Goal: Task Accomplishment & Management: Use online tool/utility

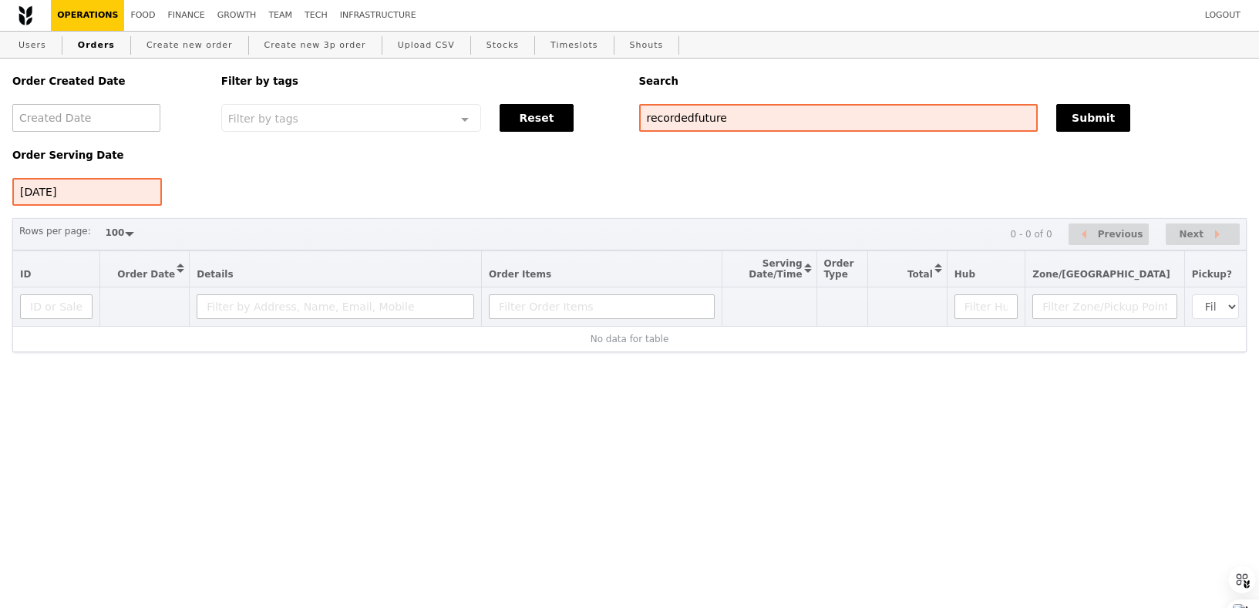
select select "100"
click at [543, 124] on button "Reset" at bounding box center [537, 118] width 74 height 28
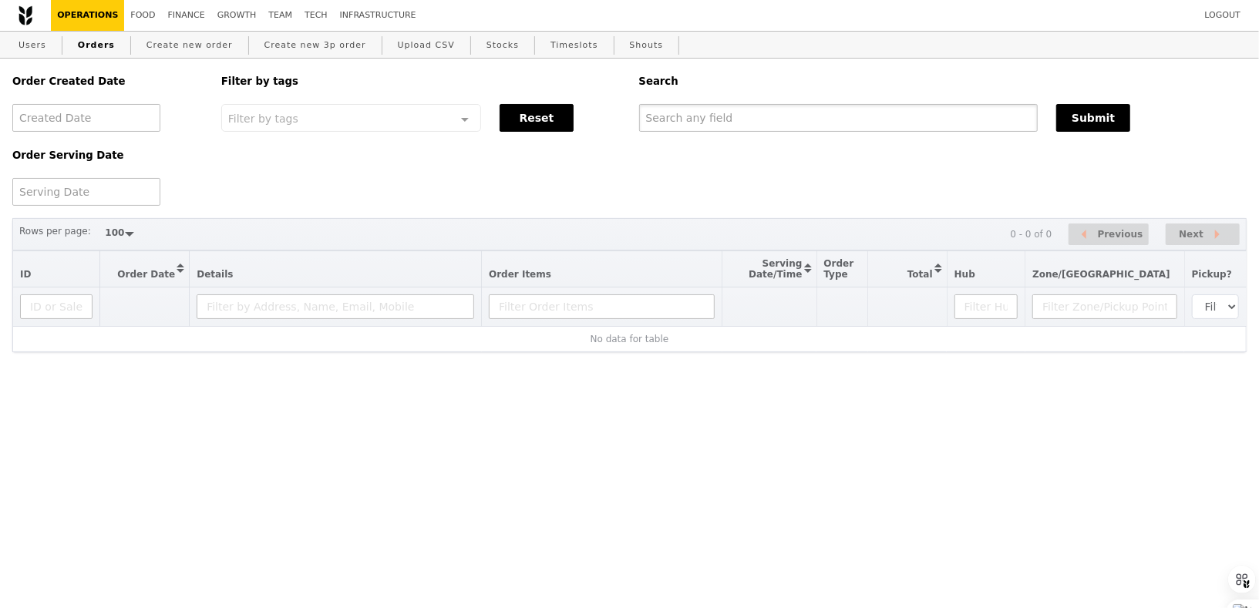
click at [764, 123] on input "text" at bounding box center [838, 118] width 399 height 28
paste input "[EMAIL_ADDRESS][DOMAIN_NAME]"
type input "[EMAIL_ADDRESS][DOMAIN_NAME]"
